Goal: Task Accomplishment & Management: Complete application form

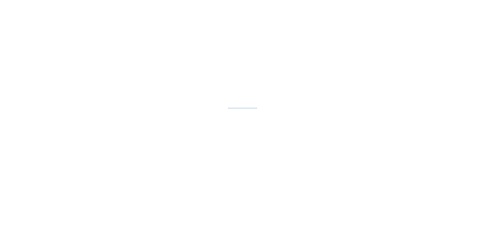
select select "**"
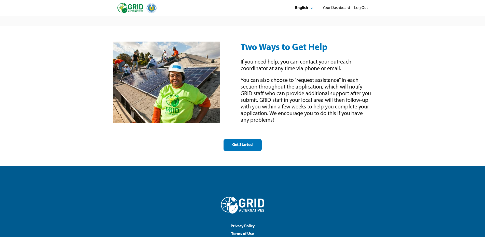
scroll to position [696, 0]
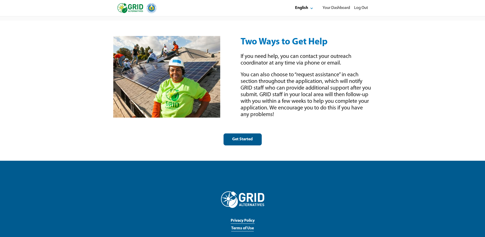
click at [240, 137] on div "Get Started" at bounding box center [243, 139] width 30 height 5
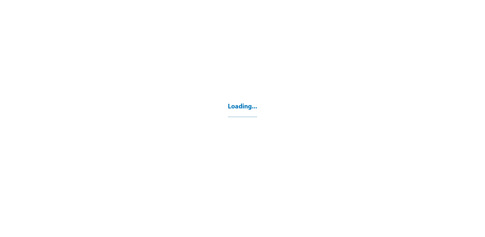
select select "**"
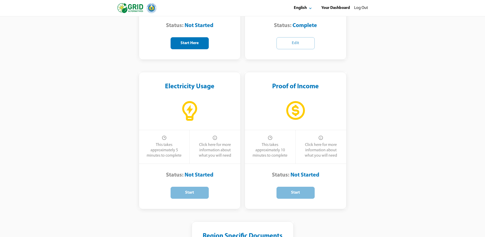
scroll to position [204, 0]
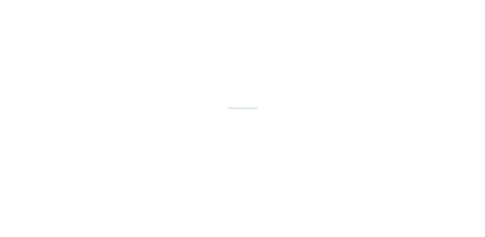
select select "**"
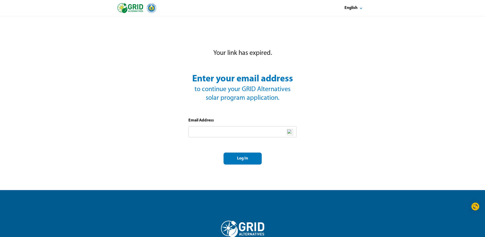
click at [229, 120] on div "Email Address" at bounding box center [243, 127] width 108 height 19
click at [228, 130] on input "text" at bounding box center [243, 131] width 108 height 11
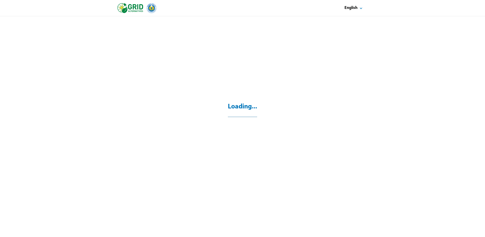
select select "**"
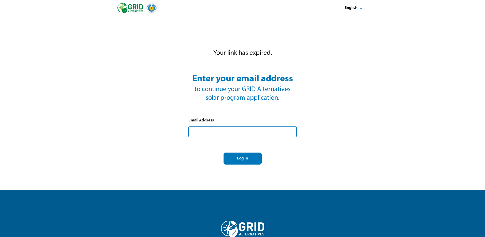
click at [224, 131] on input "text" at bounding box center [243, 131] width 108 height 11
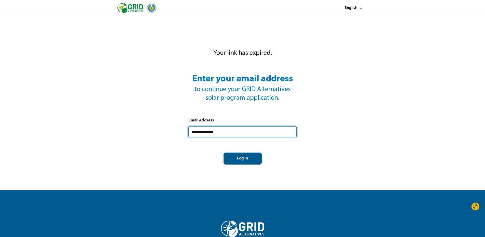
type input "**********"
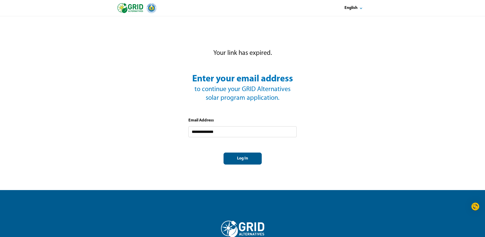
click at [248, 159] on div "Log In" at bounding box center [243, 158] width 30 height 5
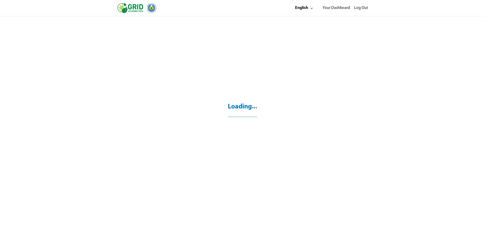
select select "**"
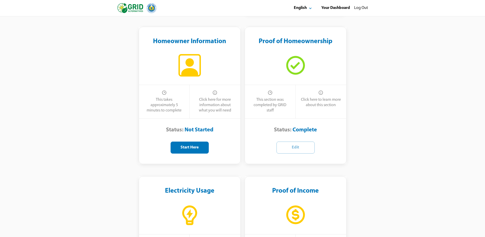
scroll to position [119, 0]
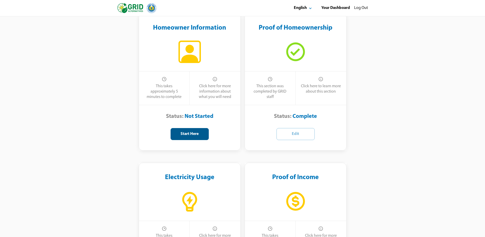
click at [181, 135] on div "Start Here" at bounding box center [190, 133] width 30 height 5
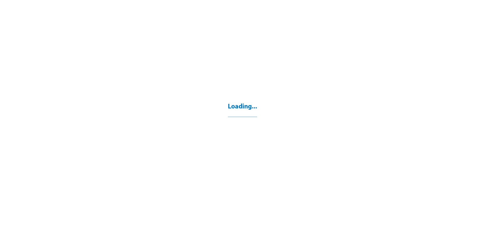
select select "**"
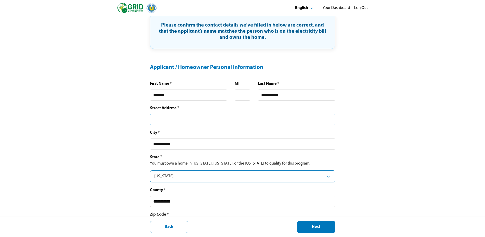
scroll to position [102, 0]
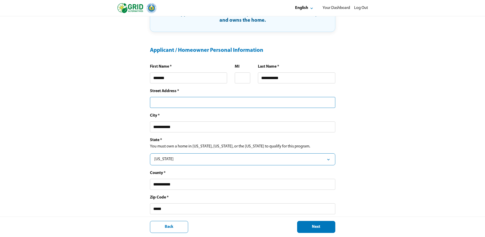
click at [193, 100] on input "text" at bounding box center [242, 102] width 185 height 11
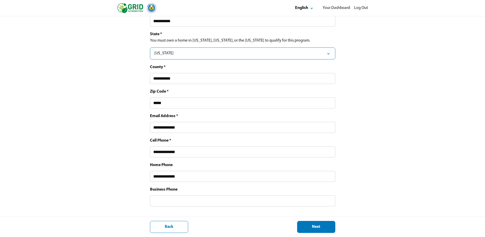
scroll to position [212, 0]
type input "**********"
click at [213, 199] on input "text" at bounding box center [242, 200] width 185 height 11
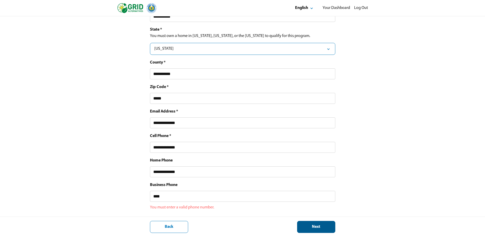
click at [316, 226] on div "Next" at bounding box center [317, 226] width 30 height 5
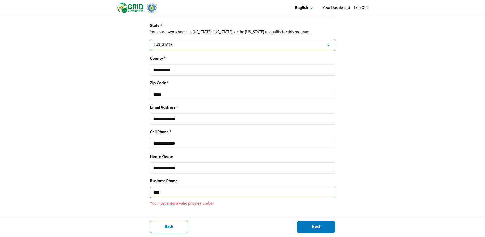
scroll to position [221, 0]
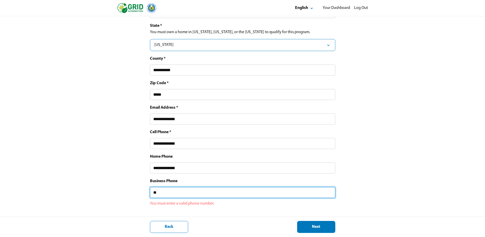
type input "*"
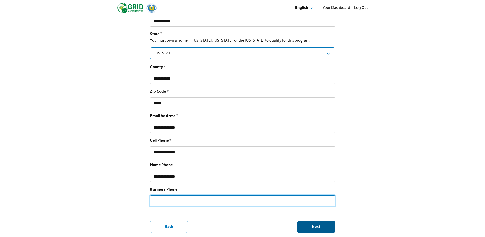
click at [313, 228] on div "Next" at bounding box center [317, 226] width 30 height 5
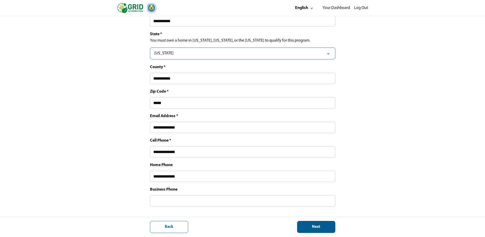
scroll to position [16, 0]
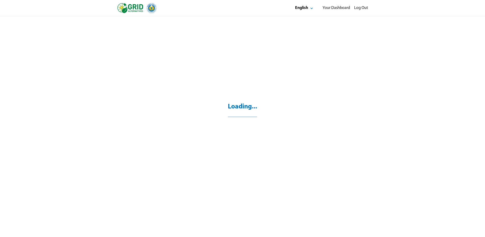
select select "*"
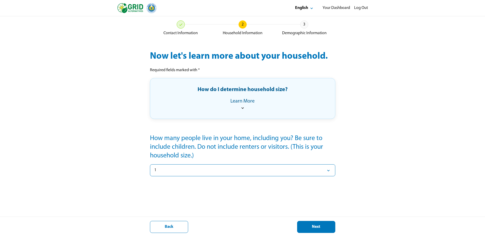
scroll to position [21, 0]
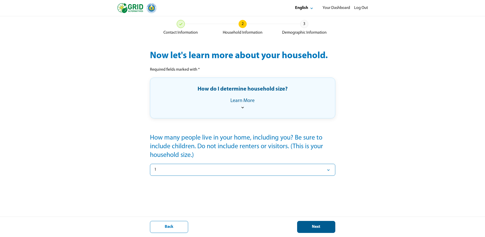
click at [322, 230] on button "Next" at bounding box center [316, 227] width 38 height 12
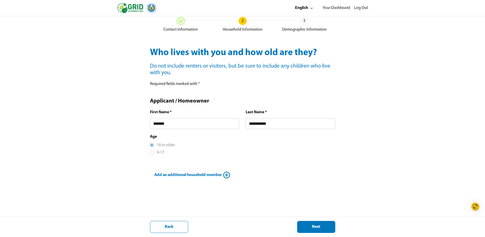
scroll to position [26, 0]
click at [184, 143] on div "Age 18 or older 0-17" at bounding box center [242, 143] width 185 height 21
click at [318, 224] on button "Next" at bounding box center [316, 227] width 38 height 12
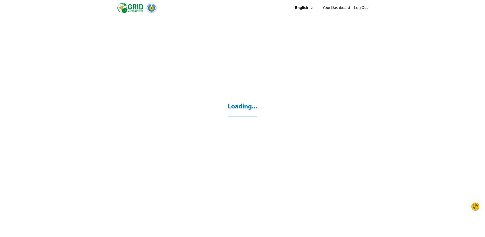
scroll to position [16, 0]
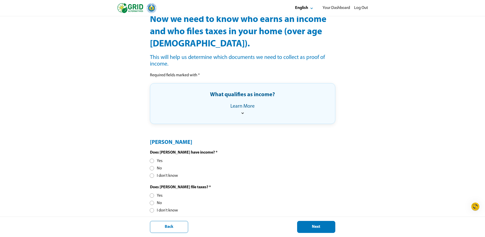
scroll to position [59, 0]
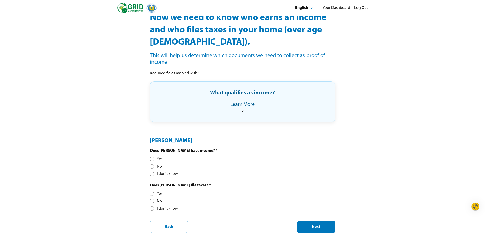
click at [154, 160] on div "Yes" at bounding box center [156, 158] width 12 height 5
click at [154, 198] on div "Yes No I don't know" at bounding box center [164, 201] width 28 height 20
drag, startPoint x: 154, startPoint y: 198, endPoint x: 153, endPoint y: 195, distance: 3.6
click at [153, 195] on div at bounding box center [152, 193] width 3 height 3
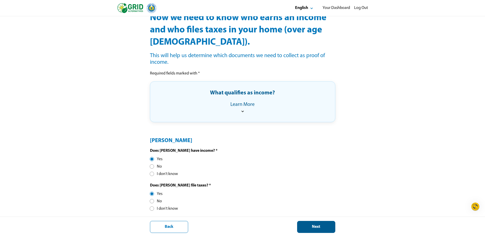
click at [325, 229] on div "Next" at bounding box center [317, 226] width 30 height 5
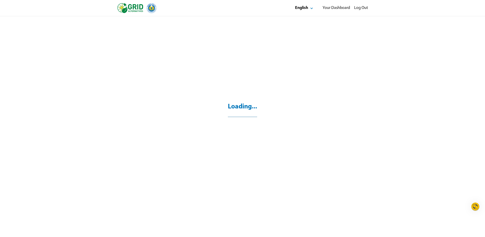
scroll to position [16, 0]
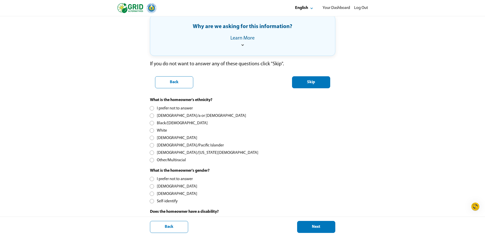
scroll to position [85, 0]
click at [151, 122] on div at bounding box center [152, 122] width 3 height 3
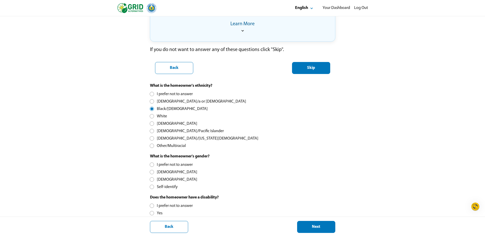
scroll to position [153, 0]
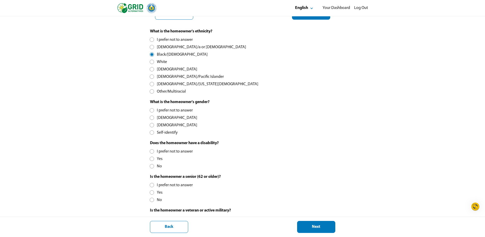
click at [151, 126] on div at bounding box center [152, 125] width 3 height 3
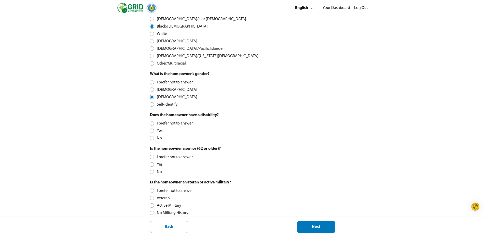
scroll to position [187, 0]
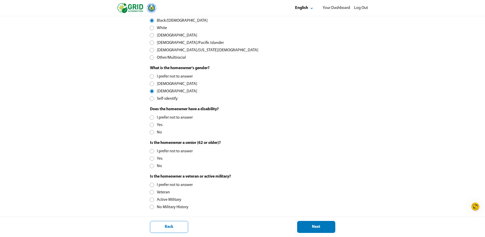
click at [151, 125] on div at bounding box center [152, 124] width 3 height 3
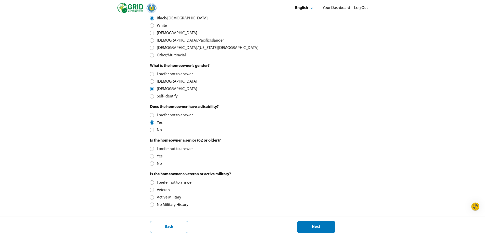
scroll to position [190, 0]
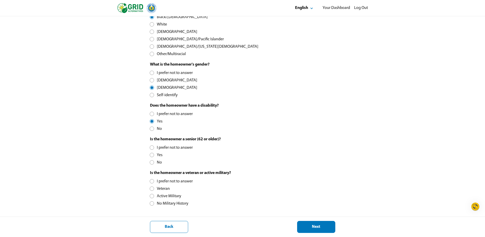
click at [152, 155] on div at bounding box center [152, 154] width 3 height 3
click at [151, 203] on div at bounding box center [152, 203] width 3 height 3
click at [311, 223] on button "Next" at bounding box center [316, 227] width 38 height 12
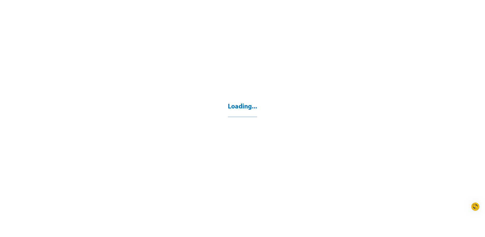
select select "**"
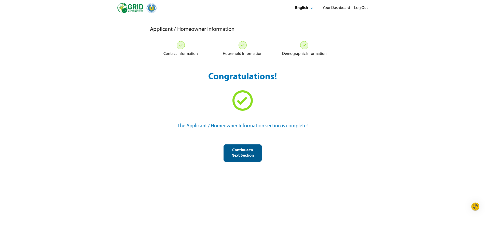
click at [237, 157] on div "Continue to Next Section" at bounding box center [243, 153] width 30 height 11
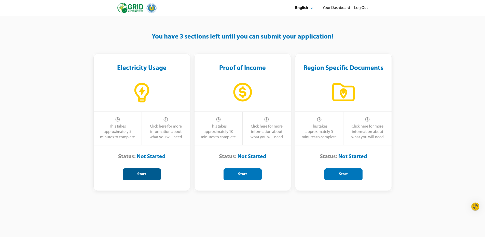
click at [138, 171] on button "Start" at bounding box center [142, 174] width 38 height 12
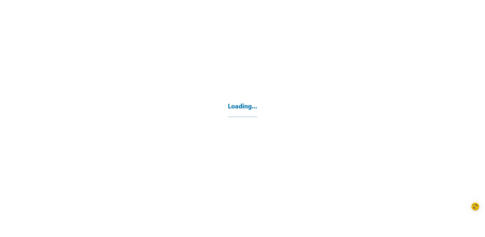
select select "**"
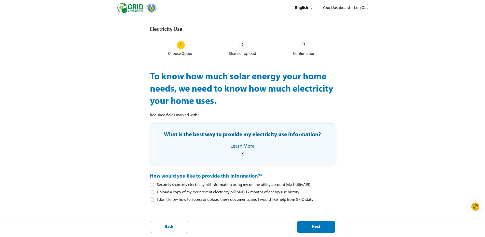
scroll to position [16, 0]
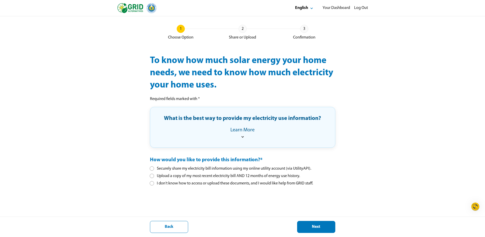
click at [153, 175] on div at bounding box center [152, 175] width 3 height 3
click at [320, 227] on div "Next" at bounding box center [317, 226] width 30 height 5
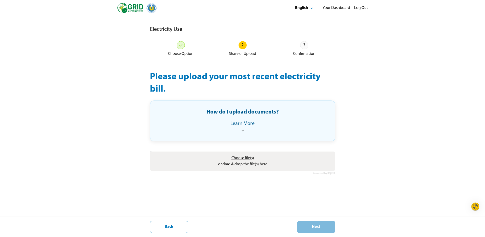
click at [244, 130] on icon at bounding box center [242, 130] width 5 height 5
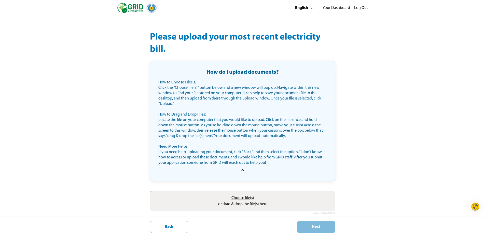
scroll to position [48, 0]
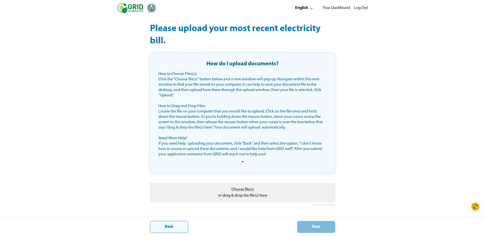
click at [169, 230] on button "Back" at bounding box center [169, 227] width 38 height 12
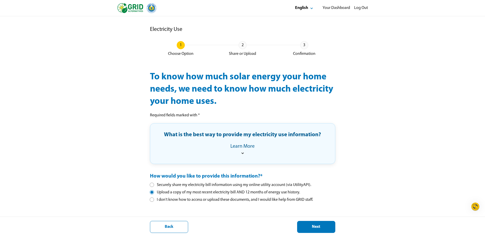
click at [151, 200] on div at bounding box center [152, 199] width 3 height 3
click at [303, 228] on div "Next" at bounding box center [317, 226] width 30 height 5
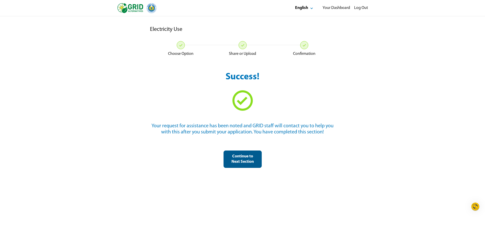
click at [245, 162] on div "Continue to Next Section" at bounding box center [243, 159] width 30 height 11
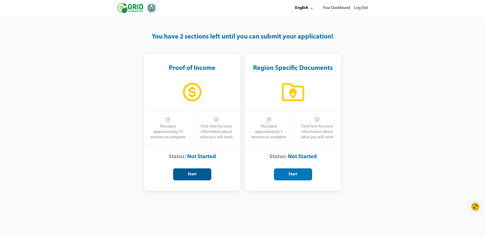
click at [189, 174] on div "Start" at bounding box center [193, 173] width 30 height 5
select select "**"
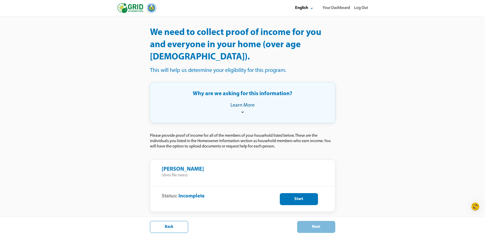
scroll to position [49, 0]
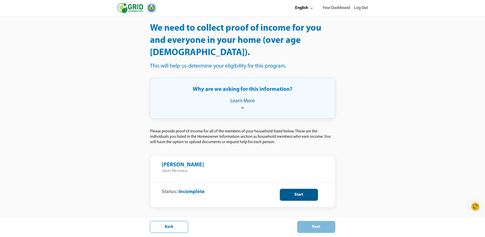
click at [298, 189] on button "Start" at bounding box center [299, 195] width 38 height 12
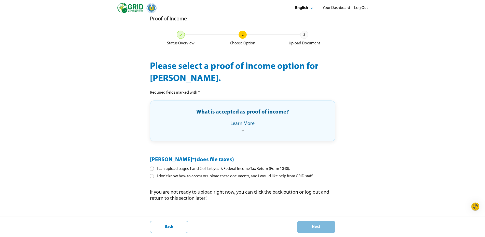
scroll to position [16, 0]
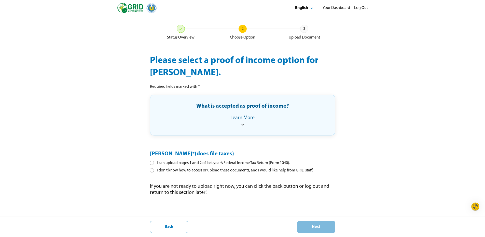
click at [151, 170] on div at bounding box center [152, 170] width 3 height 3
click at [307, 226] on div "Next" at bounding box center [317, 226] width 30 height 5
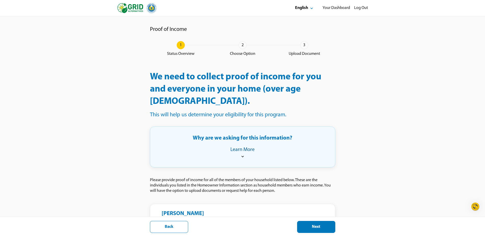
click at [306, 228] on div "Next" at bounding box center [317, 226] width 30 height 5
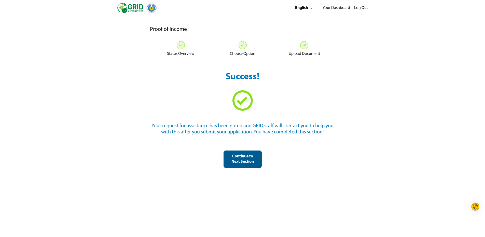
click at [240, 163] on div "Continue to Next Section" at bounding box center [243, 159] width 30 height 11
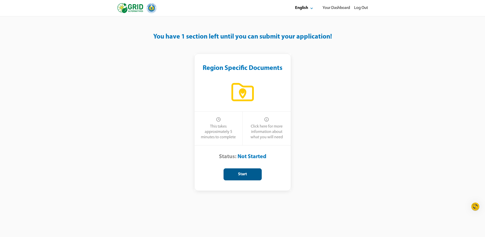
click at [240, 176] on div "Start" at bounding box center [243, 173] width 30 height 5
select select "**"
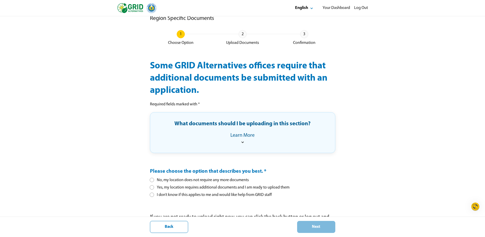
scroll to position [26, 0]
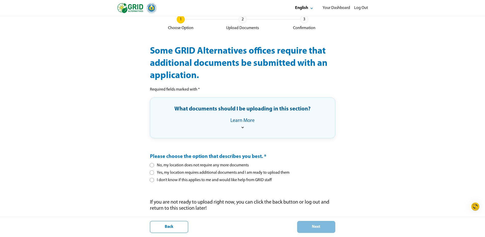
click at [151, 179] on div at bounding box center [152, 179] width 3 height 3
click at [315, 226] on div "Next" at bounding box center [317, 226] width 30 height 5
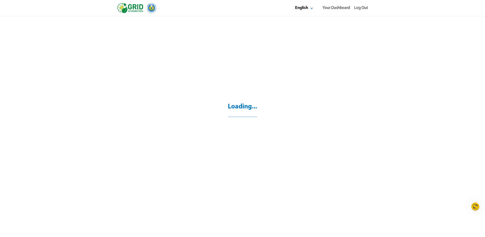
scroll to position [16, 0]
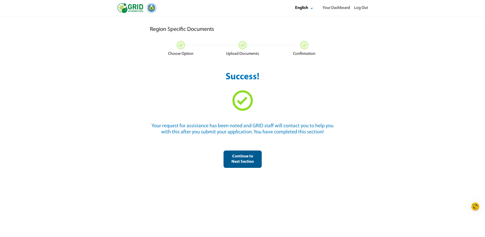
click at [251, 160] on div "Continue to Next Section" at bounding box center [243, 159] width 30 height 11
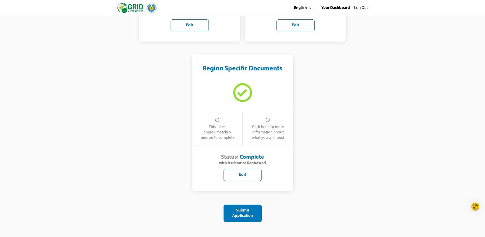
scroll to position [377, 0]
click at [243, 215] on div "Submit Application" at bounding box center [243, 212] width 30 height 11
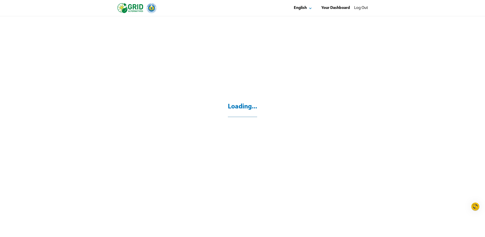
scroll to position [16, 0]
select select "**"
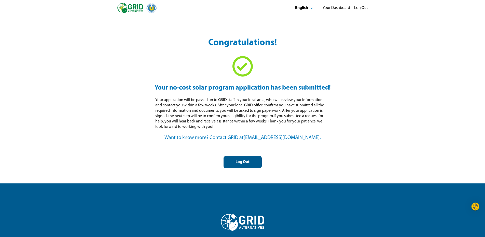
click at [253, 162] on div "Log Out" at bounding box center [243, 161] width 30 height 5
